Goal: Task Accomplishment & Management: Complete application form

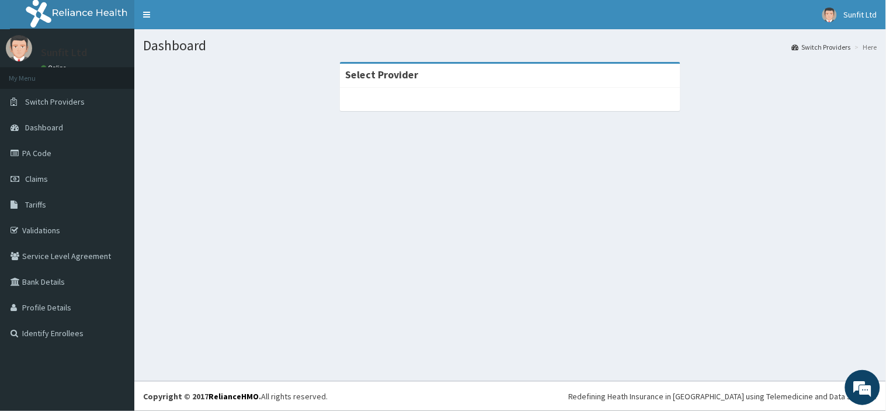
click at [885, 81] on section "Select Provider" at bounding box center [510, 126] width 752 height 146
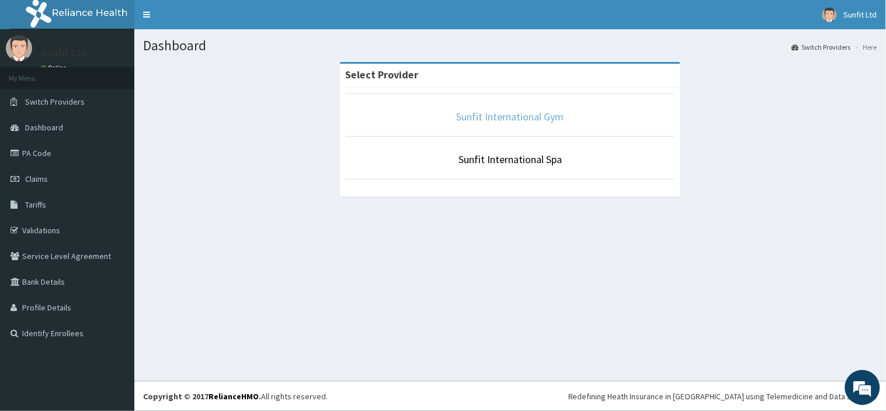
click at [528, 121] on link "Sunfit International Gym" at bounding box center [510, 116] width 107 height 13
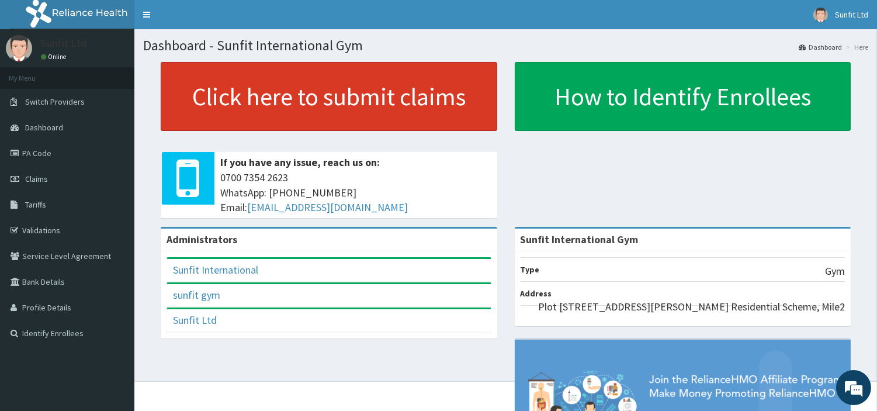
click at [300, 91] on link "Click here to submit claims" at bounding box center [329, 96] width 336 height 69
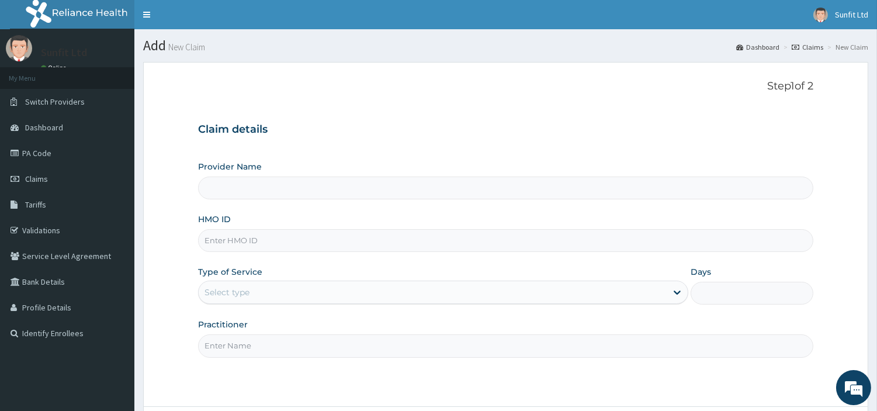
type input "Sunfit International Gym"
type input "1"
click at [267, 237] on input "HMO ID" at bounding box center [505, 240] width 615 height 23
type input "a"
type input "ABP/10108/A"
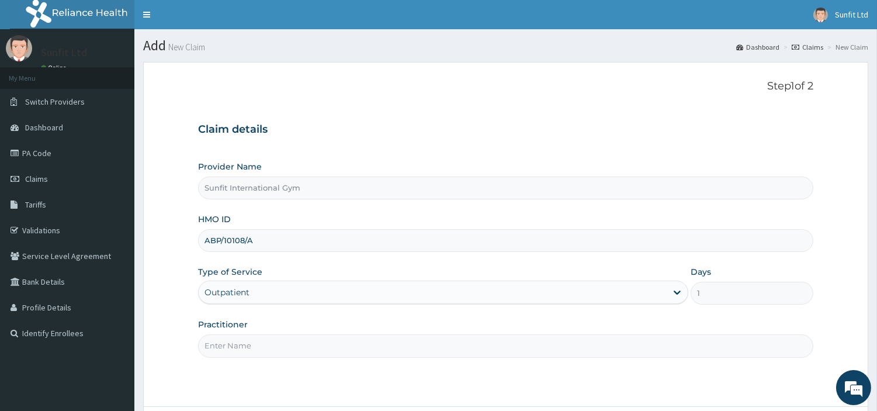
click at [240, 340] on input "Practitioner" at bounding box center [505, 345] width 615 height 23
type input "SUNFIT"
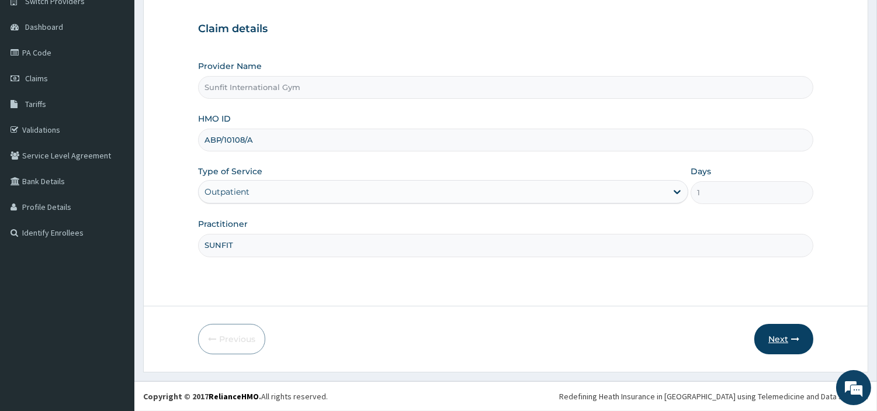
click at [788, 346] on button "Next" at bounding box center [783, 339] width 59 height 30
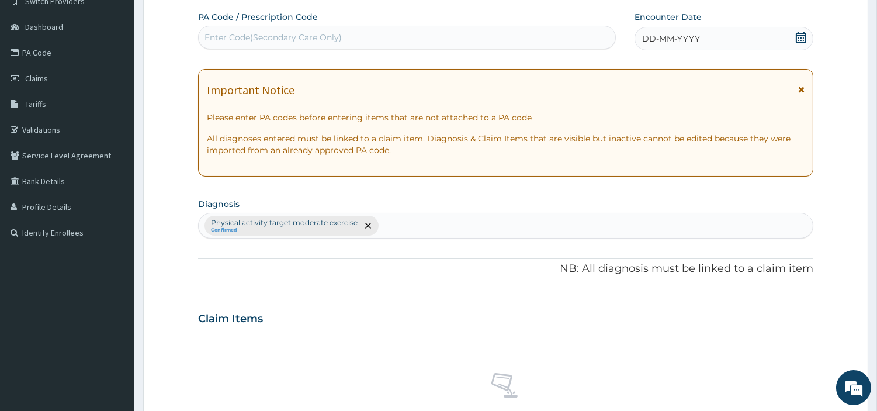
click at [684, 34] on span "DD-MM-YYYY" at bounding box center [671, 39] width 58 height 12
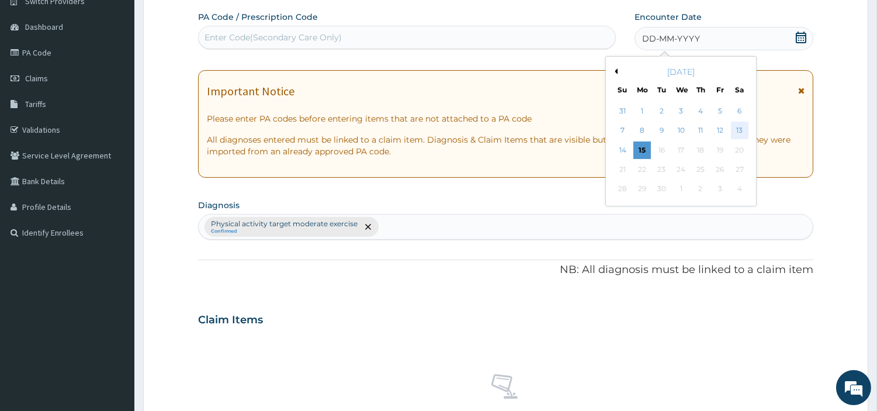
click at [733, 128] on div "13" at bounding box center [739, 131] width 18 height 18
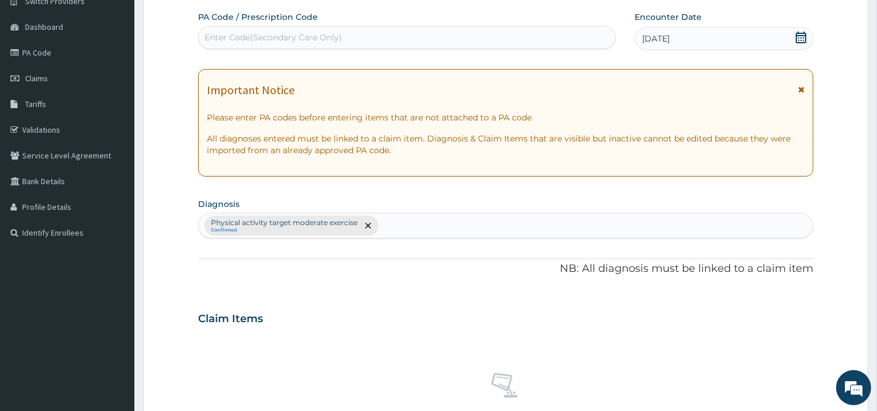
click at [506, 36] on div "Enter Code(Secondary Care Only)" at bounding box center [407, 37] width 416 height 19
type input "PA/7FA8CB"
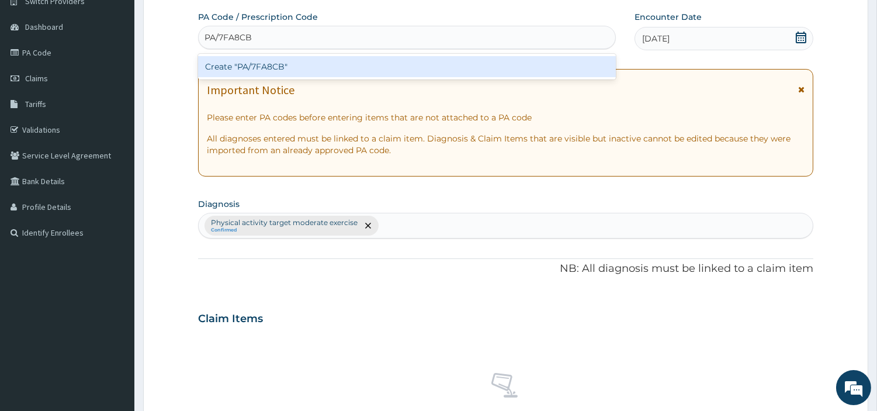
click at [266, 71] on div "Create "PA/7FA8CB"" at bounding box center [407, 66] width 418 height 21
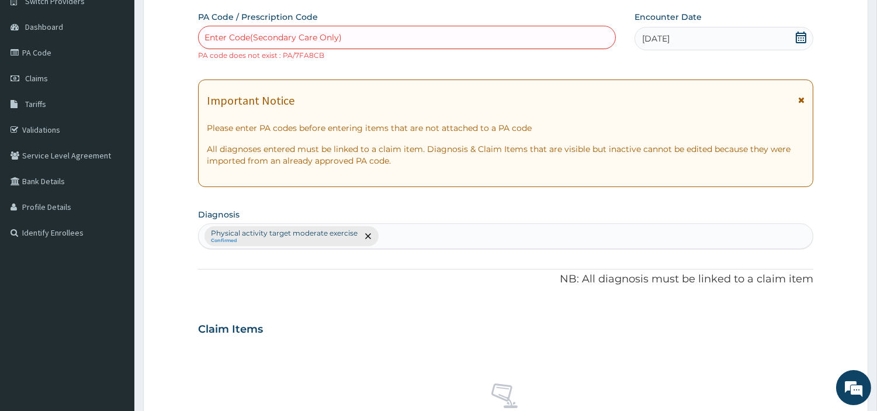
scroll to position [441, 0]
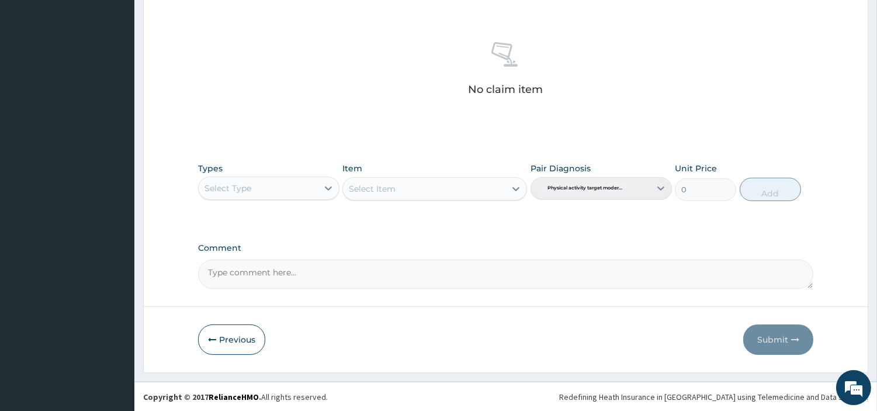
click at [290, 190] on div "Select Type" at bounding box center [258, 188] width 119 height 19
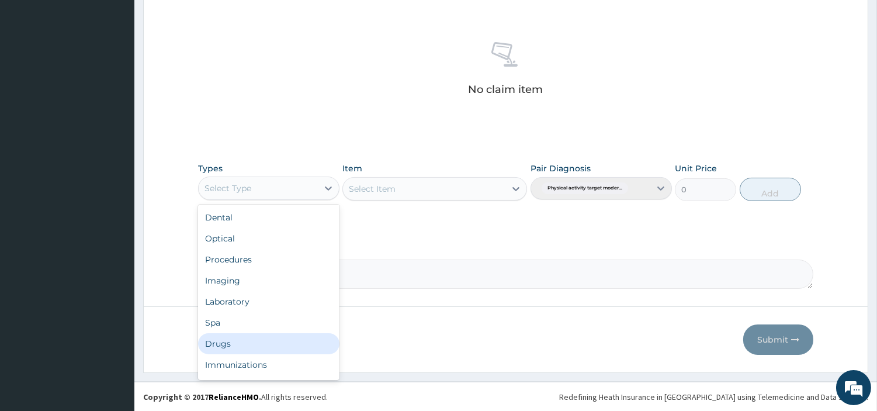
scroll to position [39, 0]
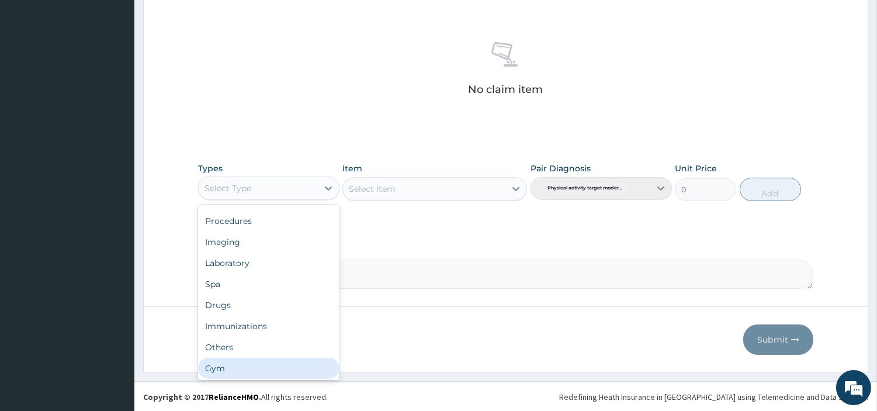
click at [258, 368] on div "Gym" at bounding box center [268, 367] width 141 height 21
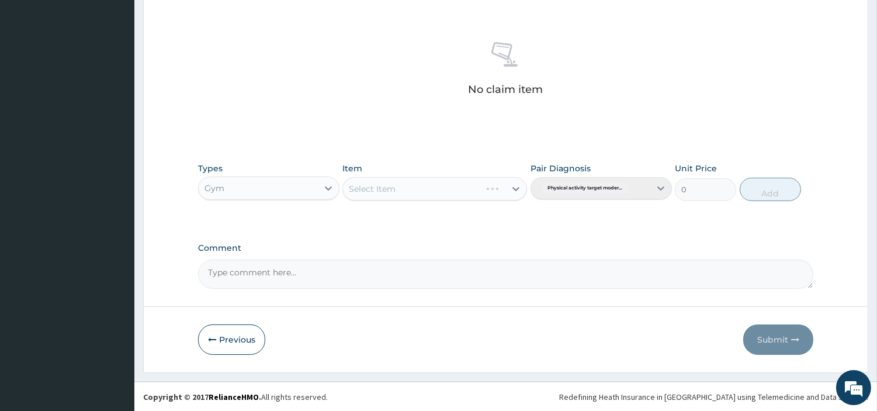
click at [420, 192] on div "Select Item" at bounding box center [434, 188] width 185 height 23
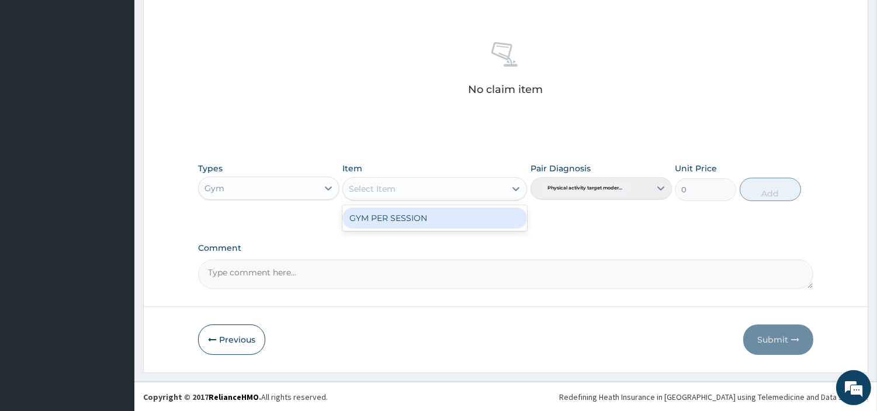
click at [419, 192] on div "Select Item" at bounding box center [424, 188] width 162 height 19
click at [409, 216] on div "GYM PER SESSION" at bounding box center [434, 217] width 185 height 21
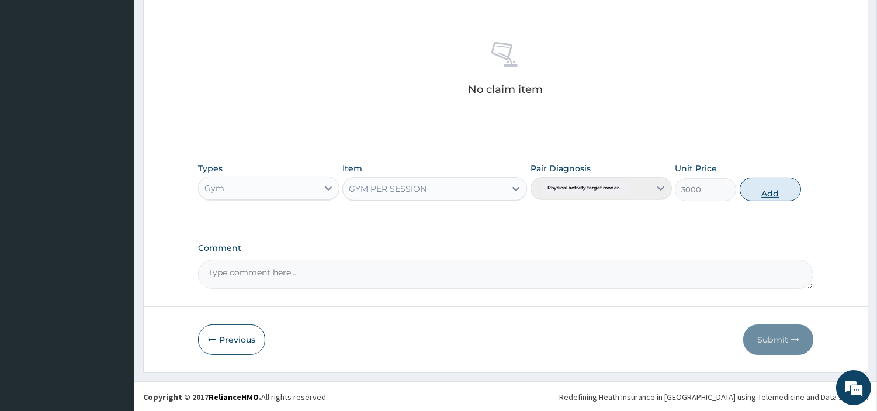
click at [761, 192] on button "Add" at bounding box center [769, 189] width 61 height 23
type input "0"
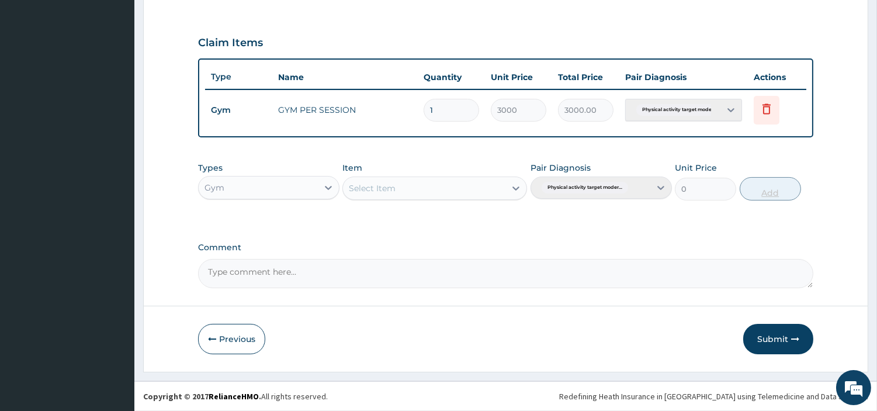
scroll to position [385, 0]
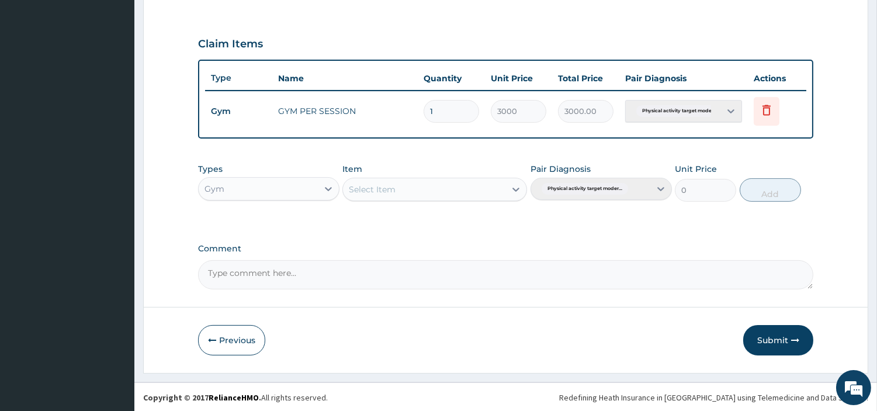
click at [347, 269] on textarea "Comment" at bounding box center [505, 274] width 615 height 29
type textarea "PA7FA8CB"
click at [763, 335] on button "Submit" at bounding box center [778, 340] width 70 height 30
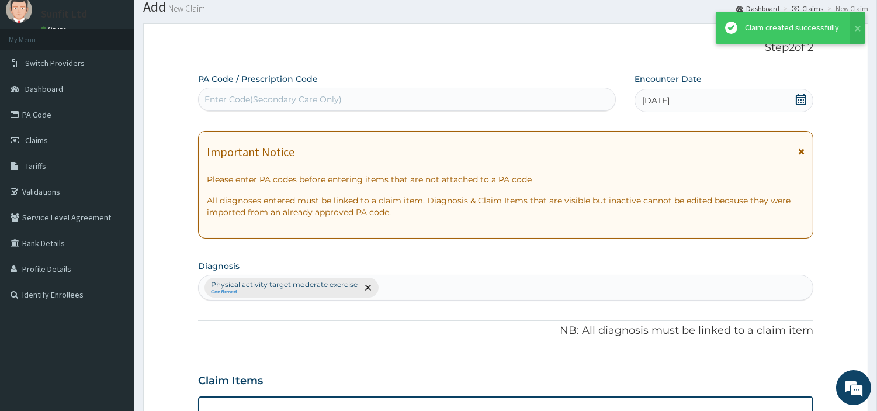
scroll to position [375, 0]
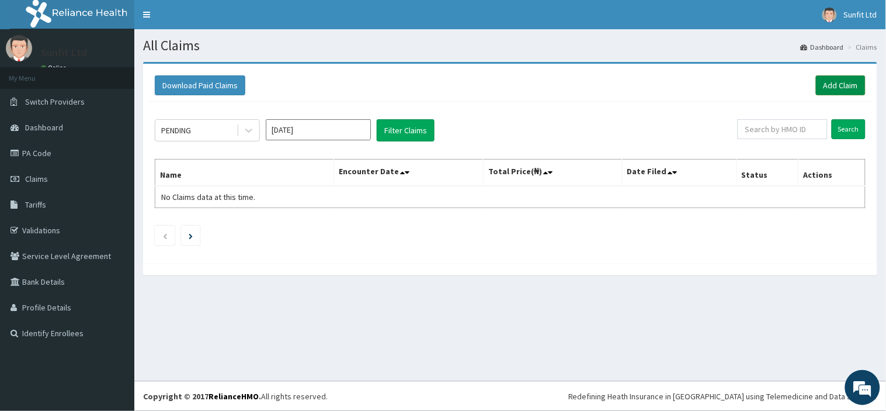
click at [827, 82] on link "Add Claim" at bounding box center [841, 85] width 50 height 20
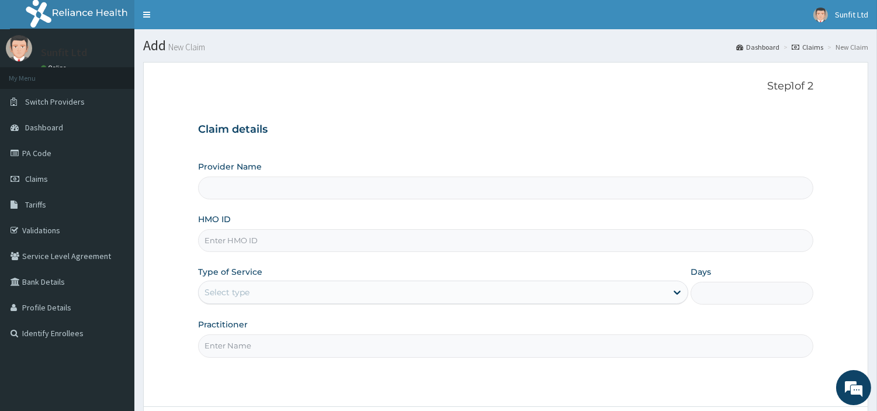
click at [325, 234] on input "HMO ID" at bounding box center [505, 240] width 615 height 23
type input "Sunfit International Gym"
type input "1"
type input "VOL/10044/A"
click at [265, 341] on input "Practitioner" at bounding box center [505, 345] width 615 height 23
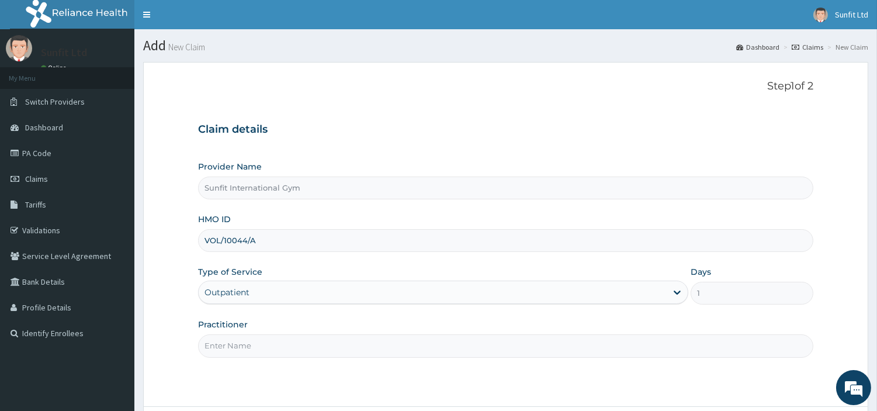
type input "SUNFIT"
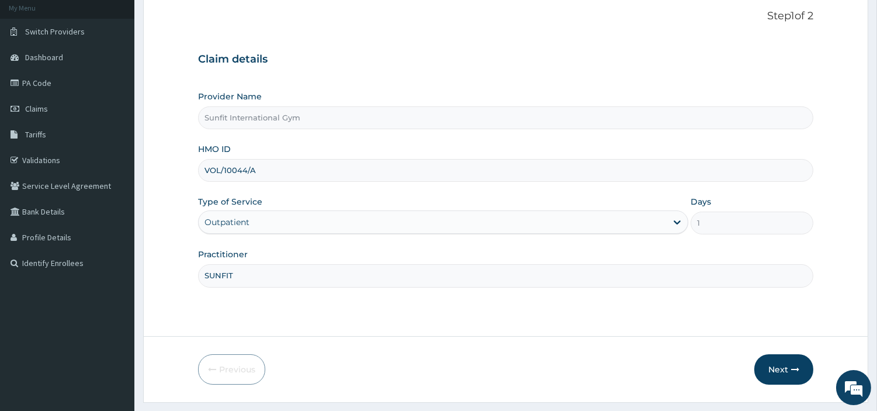
scroll to position [100, 0]
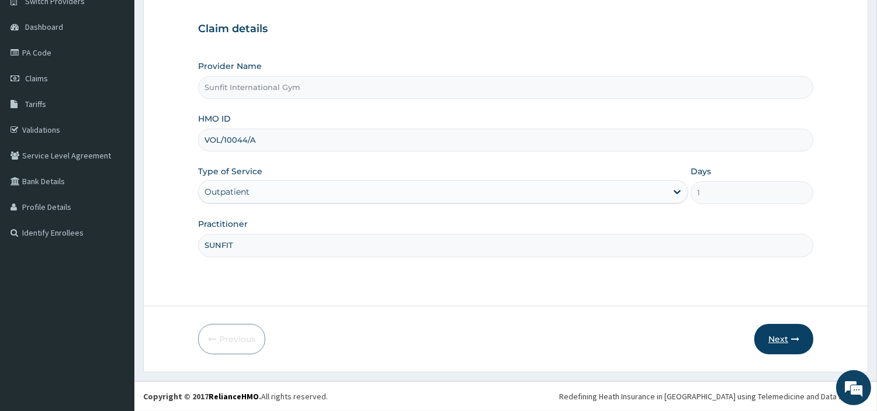
click at [792, 339] on icon "button" at bounding box center [795, 339] width 8 height 8
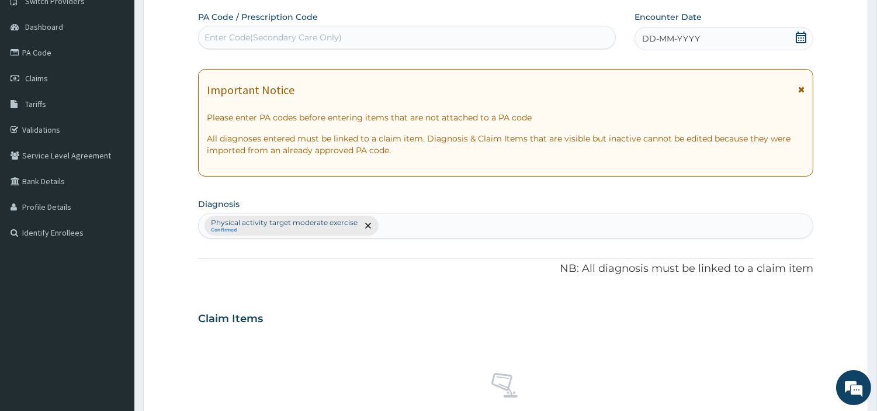
click at [721, 37] on div "DD-MM-YYYY" at bounding box center [723, 38] width 179 height 23
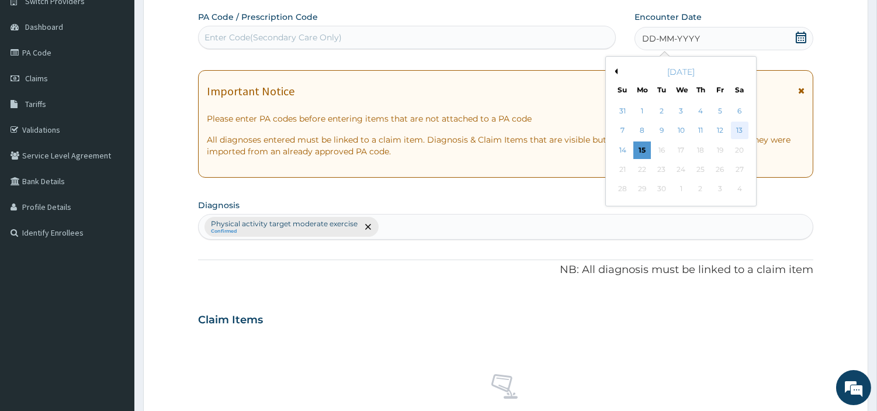
click at [736, 124] on div "13" at bounding box center [739, 131] width 18 height 18
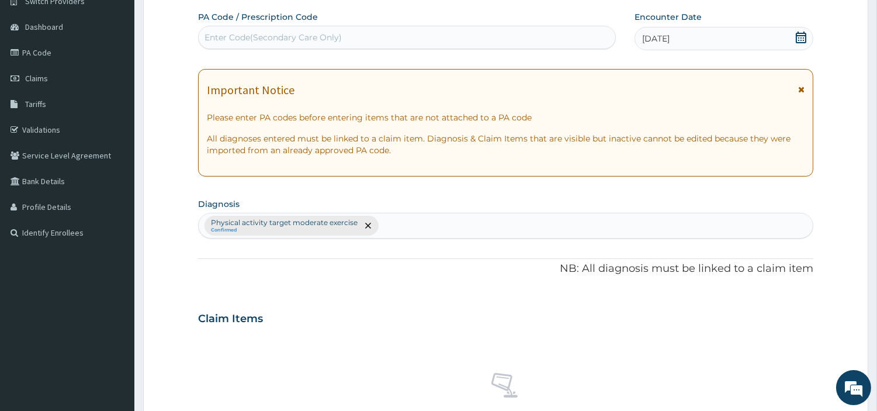
click at [535, 28] on div "Enter Code(Secondary Care Only)" at bounding box center [407, 37] width 416 height 19
type input "PA/E81C87"
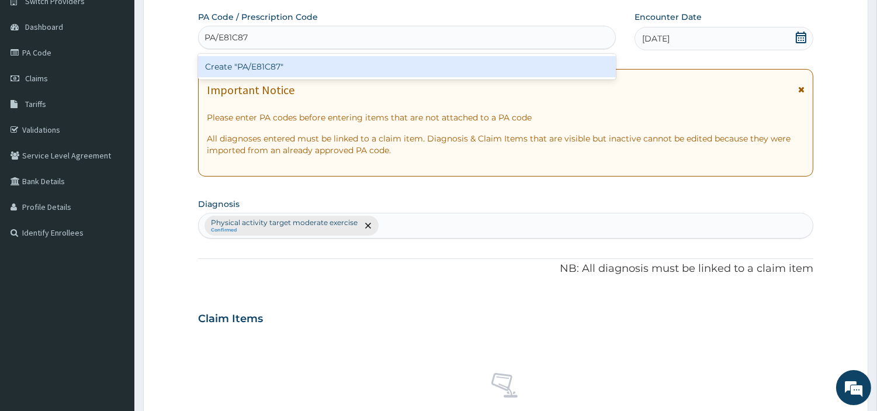
click at [269, 65] on div "Create "PA/E81C87"" at bounding box center [407, 66] width 418 height 21
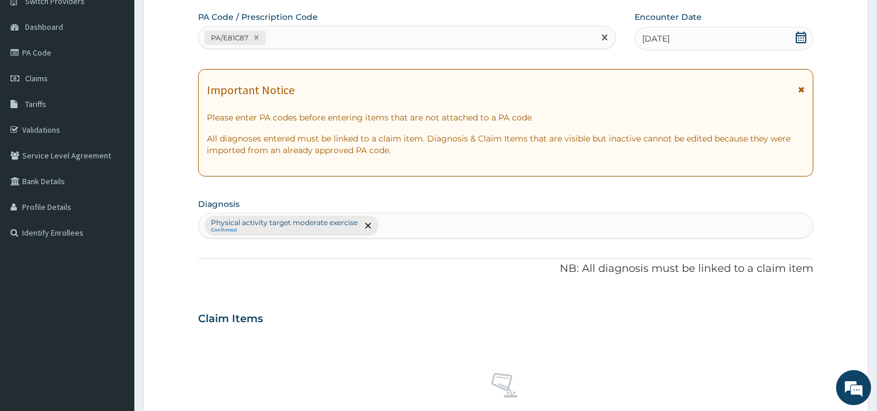
scroll to position [431, 0]
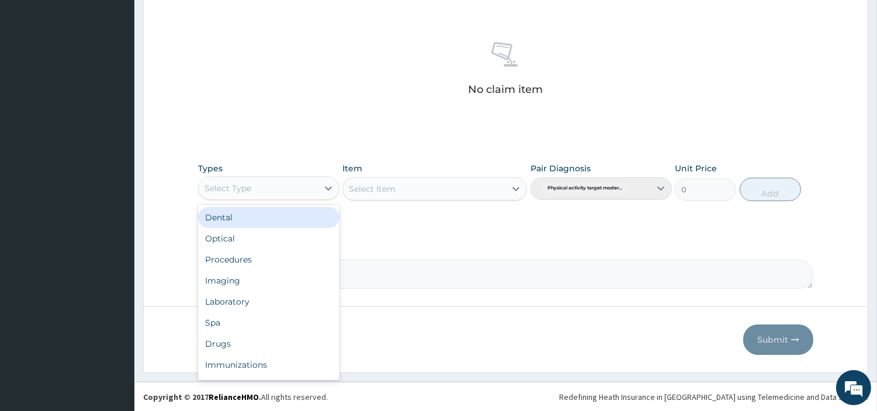
click at [307, 191] on div "Select Type" at bounding box center [258, 188] width 119 height 19
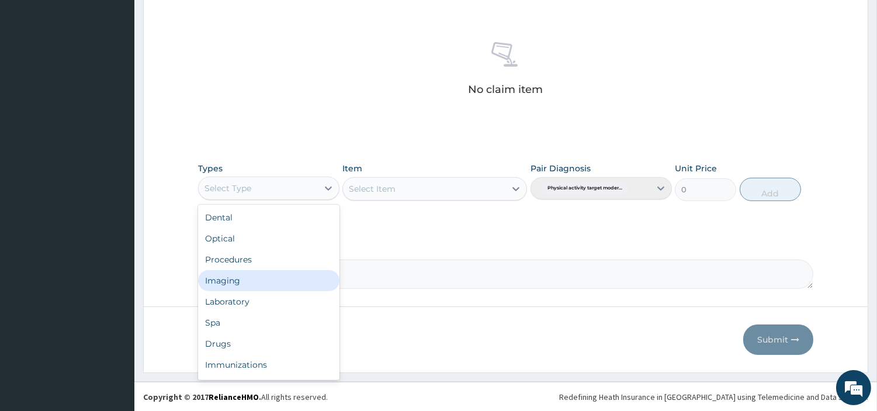
scroll to position [39, 0]
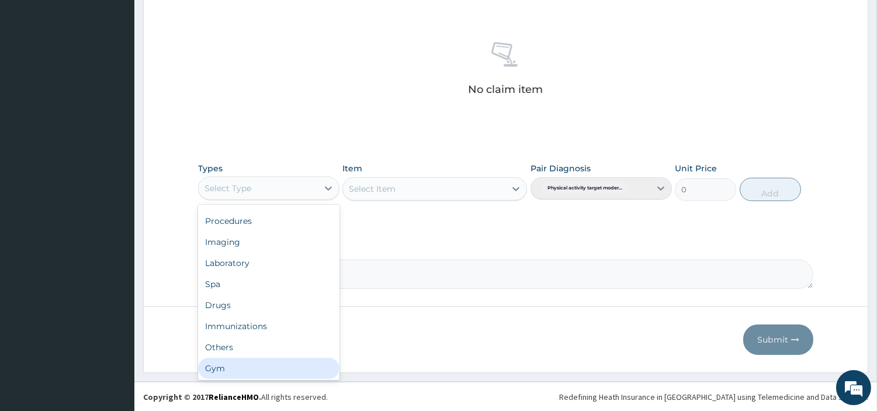
click at [294, 364] on div "Gym" at bounding box center [268, 367] width 141 height 21
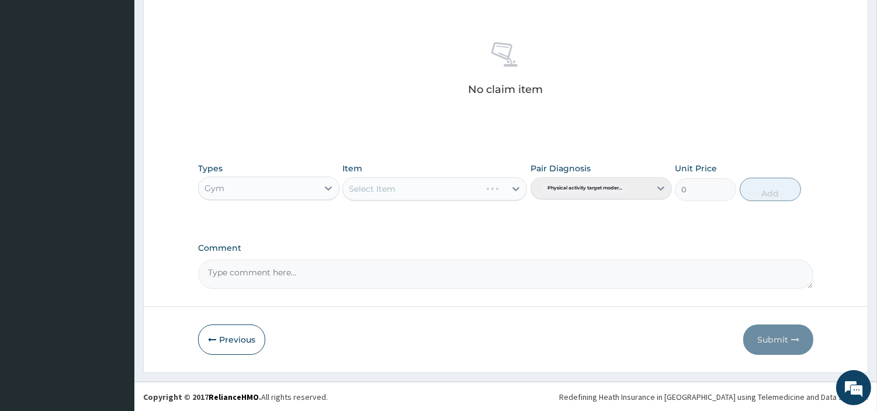
click at [431, 192] on div "Select Item" at bounding box center [434, 188] width 185 height 23
click at [453, 189] on div "Select Item" at bounding box center [424, 188] width 162 height 19
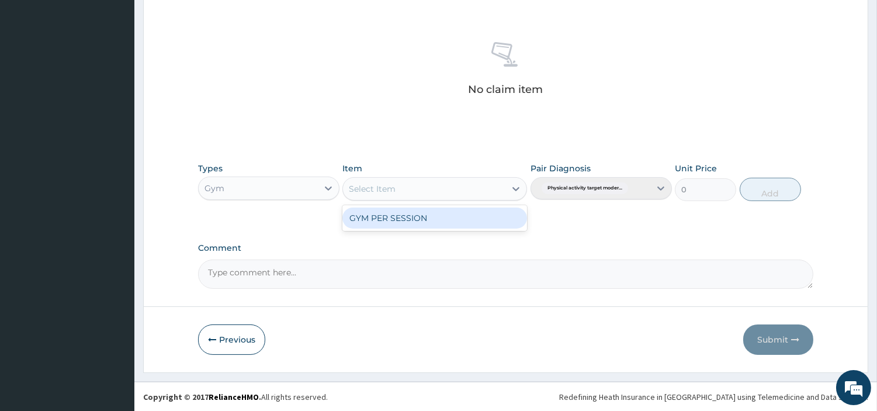
click at [434, 219] on div "GYM PER SESSION" at bounding box center [434, 217] width 185 height 21
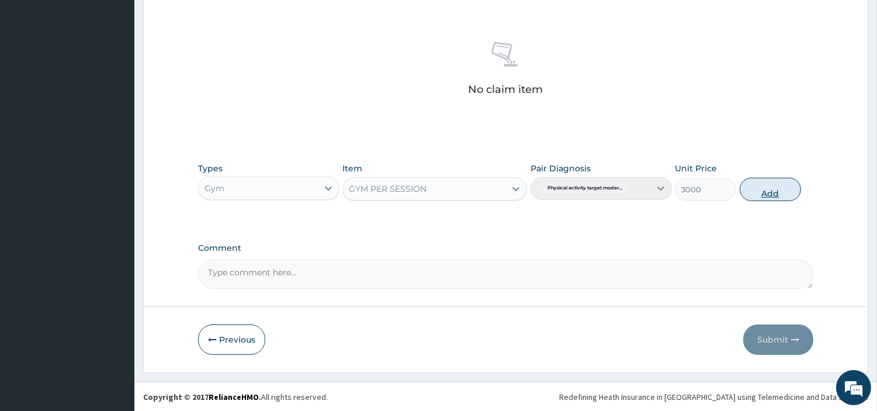
click at [757, 188] on button "Add" at bounding box center [769, 189] width 61 height 23
type input "0"
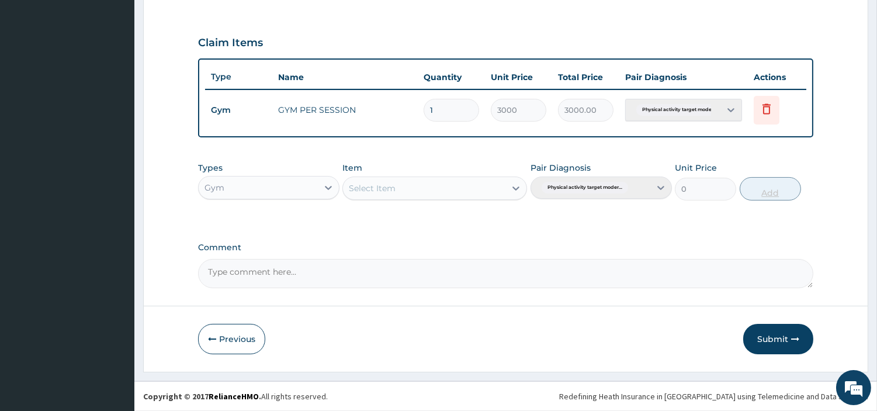
scroll to position [375, 0]
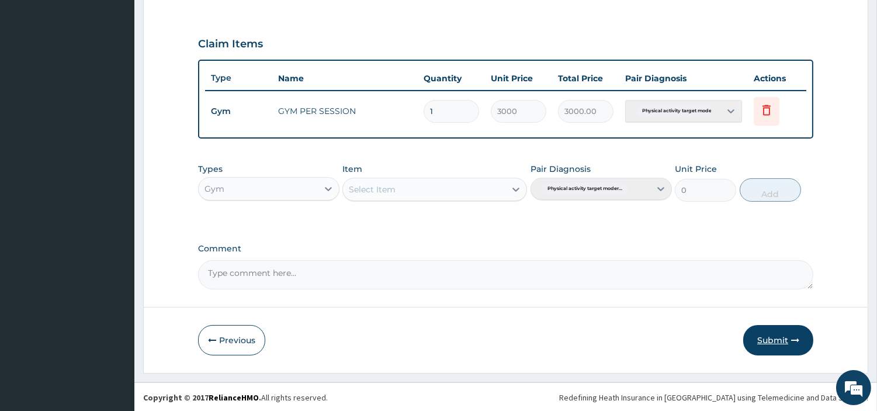
click at [760, 337] on button "Submit" at bounding box center [778, 340] width 70 height 30
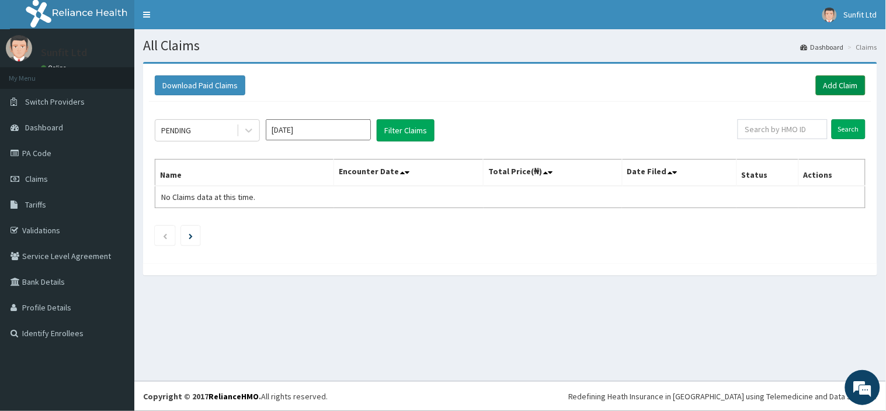
click at [831, 86] on link "Add Claim" at bounding box center [841, 85] width 50 height 20
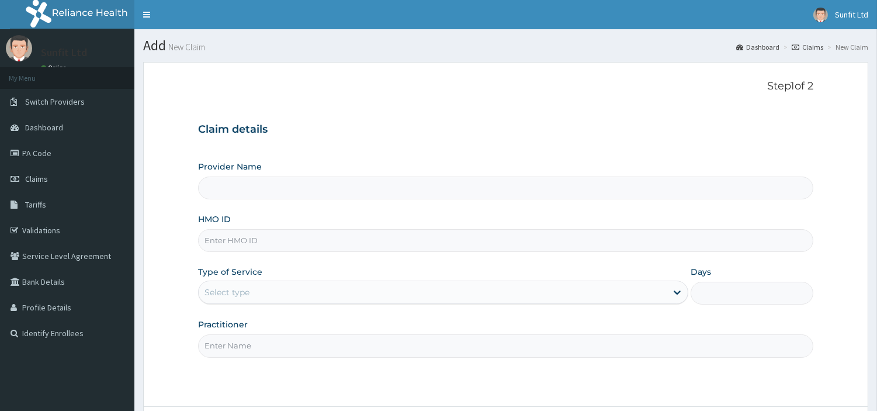
type input "Sunfit International Gym"
type input "1"
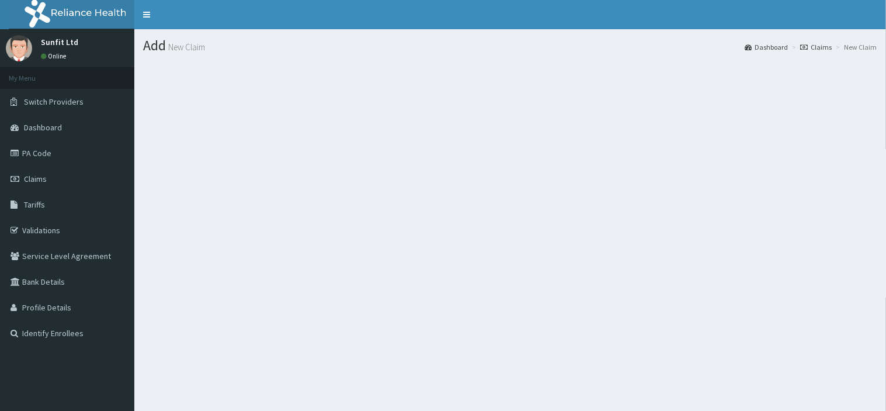
click at [711, 69] on section at bounding box center [510, 126] width 752 height 146
